Goal: Task Accomplishment & Management: Use online tool/utility

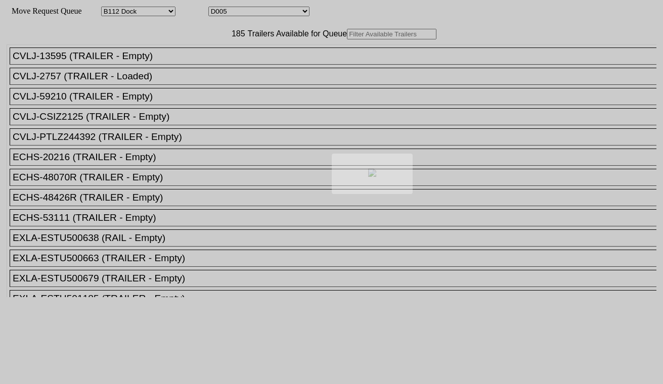
select select "121"
select select "3251"
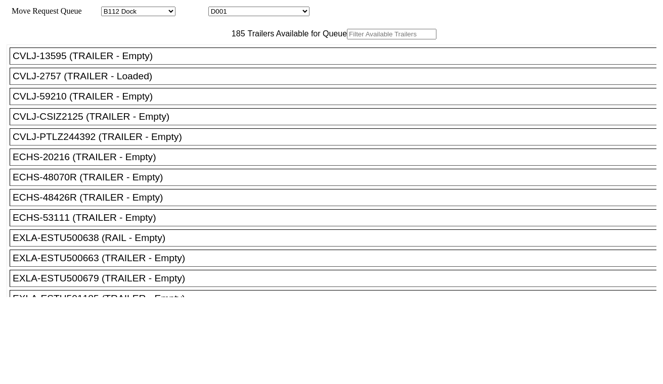
click at [347, 39] on input "text" at bounding box center [392, 34] width 90 height 11
paste input "3"
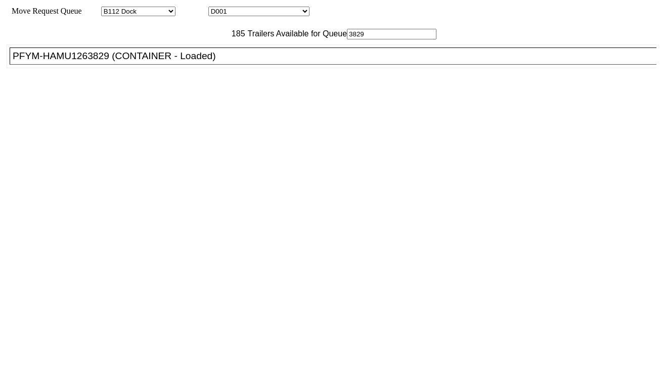
type input "3829"
click at [187, 62] on div "PFYM-HAMU1263829 (CONTAINER - Loaded)" at bounding box center [338, 56] width 650 height 11
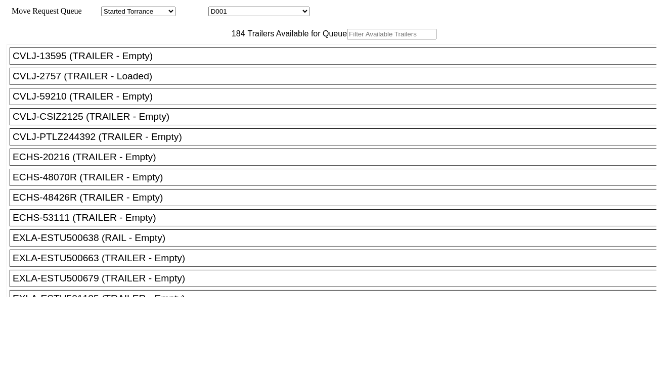
click at [347, 39] on input "text" at bounding box center [392, 34] width 90 height 11
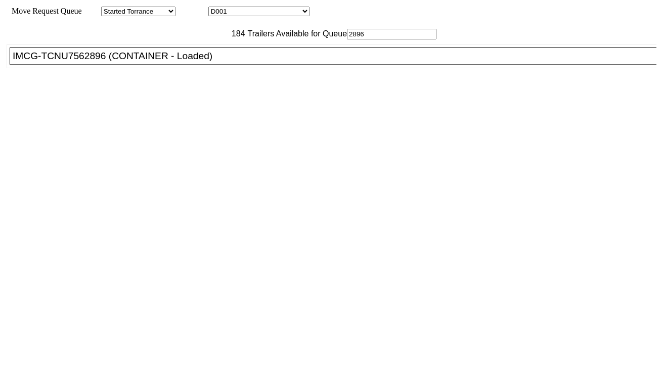
type input "2896"
click at [226, 62] on div "IMCG-TCNU7562896 (CONTAINER - Loaded)" at bounding box center [338, 56] width 650 height 11
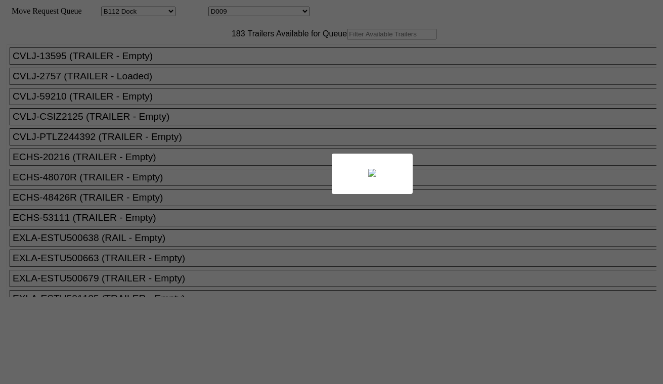
select select "121"
select select "3255"
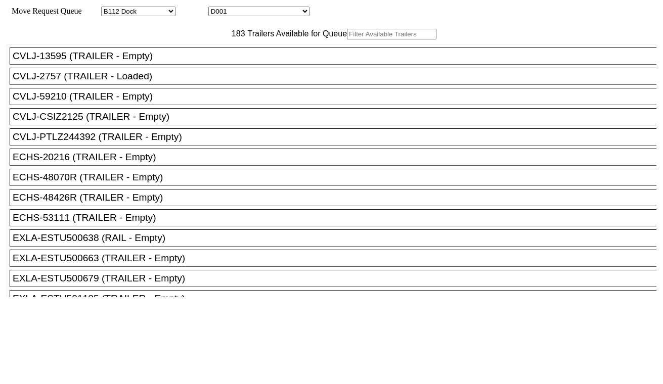
click at [347, 39] on input "text" at bounding box center [392, 34] width 90 height 11
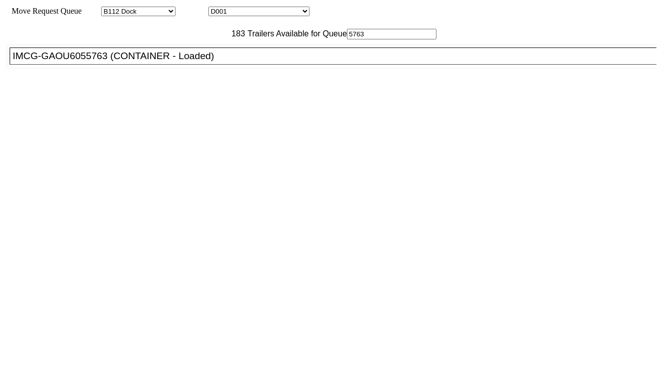
type input "5763"
click at [219, 62] on div "IMCG-GAOU6055763 (CONTAINER - Loaded)" at bounding box center [338, 56] width 650 height 11
